Goal: Task Accomplishment & Management: Complete application form

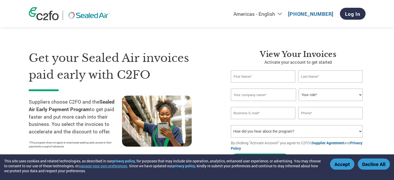
drag, startPoint x: 0, startPoint y: 0, endPoint x: 268, endPoint y: 78, distance: 278.6
click at [268, 78] on input "text" at bounding box center [263, 77] width 65 height 12
click at [268, 79] on input "text" at bounding box center [263, 77] width 65 height 12
type input "Justin"
type input "Reynolds"
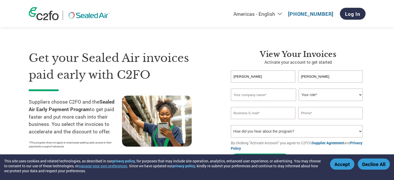
type input "Integrity Machining & Fabrication LLC"
type input "Jreynolds@integritymachinefab.com"
type input "7165538559"
click at [351, 97] on select "Your role* CFO Controller Credit Manager Finance Director Treasurer CEO Preside…" at bounding box center [331, 95] width 64 height 12
select select "PRESIDENT"
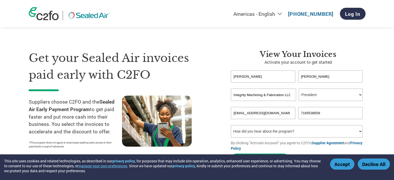
click at [299, 89] on select "Your role* CFO Controller Credit Manager Finance Director Treasurer CEO Preside…" at bounding box center [331, 95] width 64 height 12
click at [375, 105] on section "Get your Sealed Air invoices paid early with C2FO Suppliers choose C2FO and the…" at bounding box center [197, 102] width 394 height 163
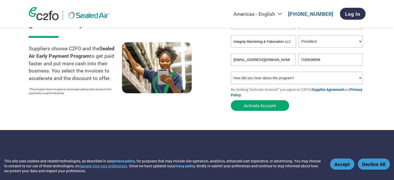
scroll to position [52, 0]
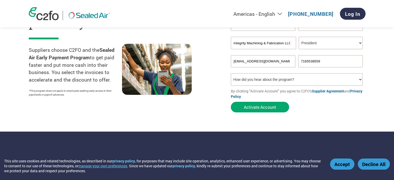
click at [349, 82] on select "How did you hear about the program? Received a letter Email Social Media Online…" at bounding box center [297, 79] width 132 height 12
select select "Email"
click at [231, 74] on select "How did you hear about the program? Received a letter Email Social Media Online…" at bounding box center [297, 79] width 132 height 12
click at [267, 110] on button "Activate Account" at bounding box center [260, 107] width 58 height 11
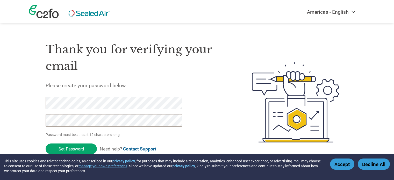
click at [347, 166] on button "Accept" at bounding box center [342, 164] width 24 height 11
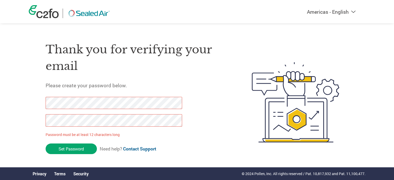
drag, startPoint x: 79, startPoint y: 147, endPoint x: 43, endPoint y: 120, distance: 44.8
click at [43, 120] on div "Thank you for verifying your email Please create your password below. Password …" at bounding box center [197, 102] width 337 height 137
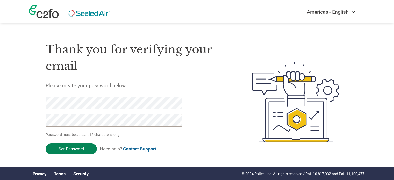
click at [76, 150] on input "Set Password" at bounding box center [71, 149] width 51 height 11
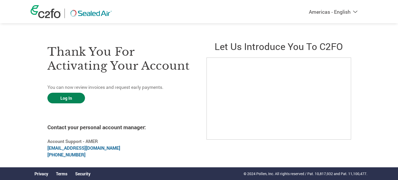
click at [70, 97] on link "Log In" at bounding box center [66, 98] width 38 height 11
